Goal: Task Accomplishment & Management: Use online tool/utility

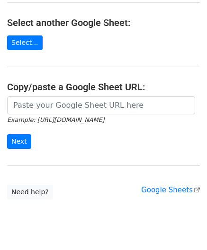
scroll to position [134, 0]
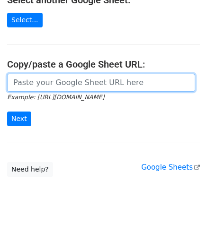
click at [42, 84] on input "url" at bounding box center [101, 83] width 188 height 18
paste input "[URL][DOMAIN_NAME]"
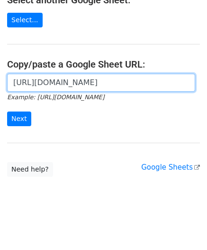
scroll to position [0, 206]
type input "[URL][DOMAIN_NAME]"
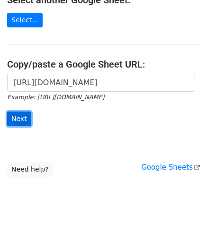
scroll to position [0, 0]
click at [15, 115] on input "Next" at bounding box center [19, 119] width 24 height 15
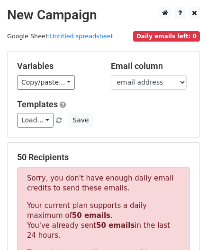
scroll to position [319, 0]
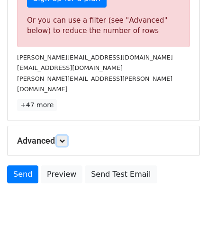
drag, startPoint x: 67, startPoint y: 129, endPoint x: 75, endPoint y: 142, distance: 15.5
click at [67, 136] on link at bounding box center [62, 141] width 10 height 10
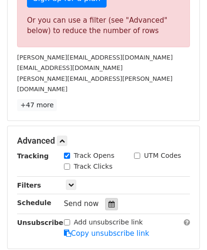
click at [108, 201] on icon at bounding box center [111, 204] width 6 height 7
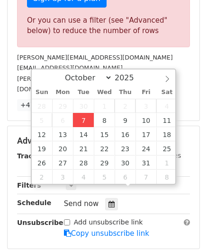
type input "[DATE] 12:00"
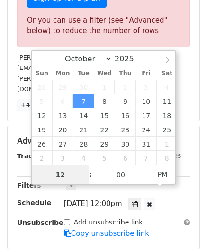
scroll to position [257, 0]
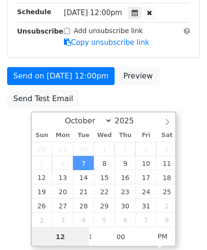
paste input "4"
type input "4"
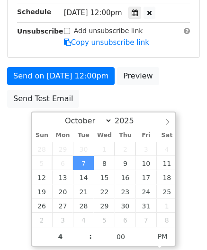
type input "[DATE] 16:00"
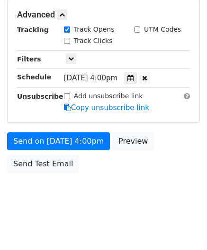
scroll to position [434, 0]
